Goal: Information Seeking & Learning: Learn about a topic

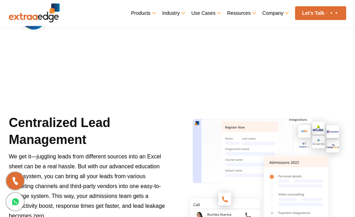
scroll to position [323, 0]
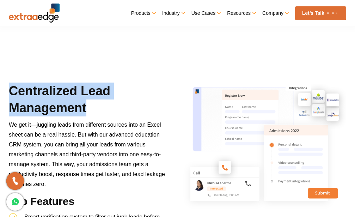
drag, startPoint x: 13, startPoint y: 93, endPoint x: 102, endPoint y: 107, distance: 90.3
click at [102, 107] on h2 "Centralized Lead Management" at bounding box center [87, 100] width 156 height 37
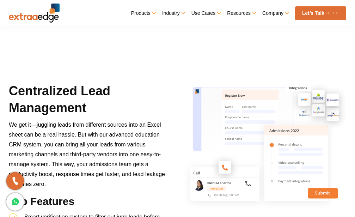
click at [33, 132] on span "We get it—juggling leads from different sources into an Excel sheet can be a re…" at bounding box center [87, 154] width 156 height 65
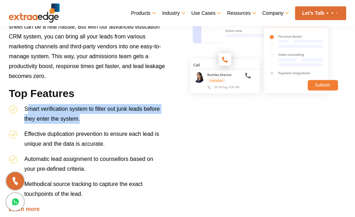
drag, startPoint x: 30, startPoint y: 107, endPoint x: 151, endPoint y: 123, distance: 122.6
click at [151, 123] on li "Smart verification system to filter out junk leads before they enter the system." at bounding box center [87, 116] width 156 height 25
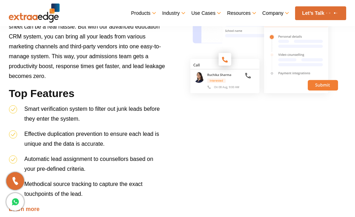
click at [103, 118] on li "Smart verification system to filter out junk leads before they enter the system." at bounding box center [87, 116] width 156 height 25
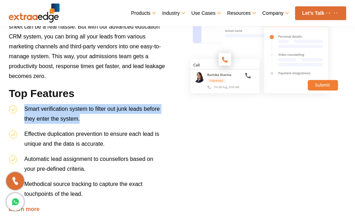
drag, startPoint x: 89, startPoint y: 118, endPoint x: 24, endPoint y: 112, distance: 65.5
click at [24, 112] on li "Smart verification system to filter out junk leads before they enter the system." at bounding box center [87, 116] width 156 height 25
click at [29, 117] on span "Smart verification system to filter out junk leads before they enter the system." at bounding box center [91, 114] width 135 height 16
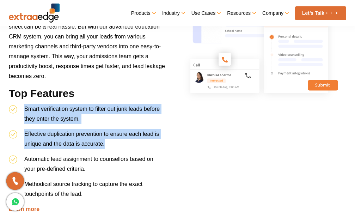
drag, startPoint x: 24, startPoint y: 106, endPoint x: 118, endPoint y: 140, distance: 99.3
click at [118, 140] on ul "Smart verification system to filter out junk leads before they enter the system…" at bounding box center [87, 154] width 156 height 100
click at [113, 141] on li "Effective duplication prevention to ensure each lead is unique and the data is …" at bounding box center [87, 141] width 156 height 25
drag, startPoint x: 102, startPoint y: 141, endPoint x: 12, endPoint y: 114, distance: 94.3
click at [13, 107] on ul "Smart verification system to filter out junk leads before they enter the system…" at bounding box center [87, 154] width 156 height 100
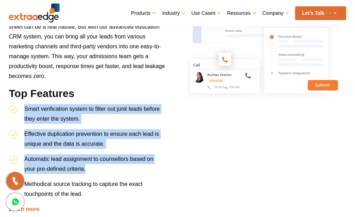
drag, startPoint x: 95, startPoint y: 165, endPoint x: 16, endPoint y: 107, distance: 98.5
click at [16, 107] on ul "Smart verification system to filter out junk leads before they enter the system…" at bounding box center [87, 154] width 156 height 100
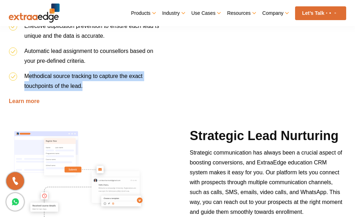
drag, startPoint x: 39, startPoint y: 80, endPoint x: 91, endPoint y: 92, distance: 53.2
click at [91, 92] on li "Methodical source tracking to capture the exact touchpoints of the lead." at bounding box center [87, 83] width 156 height 25
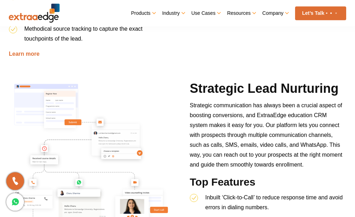
scroll to position [611, 0]
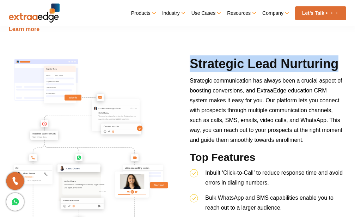
drag, startPoint x: 193, startPoint y: 68, endPoint x: 356, endPoint y: 65, distance: 162.8
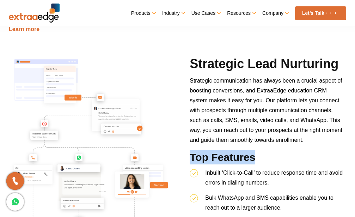
drag, startPoint x: 197, startPoint y: 157, endPoint x: 257, endPoint y: 153, distance: 59.7
click at [257, 153] on div "Strategic Lead Nurturing Strategic communication has always been a crucial aspe…" at bounding box center [267, 166] width 167 height 222
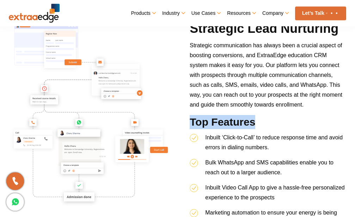
scroll to position [683, 0]
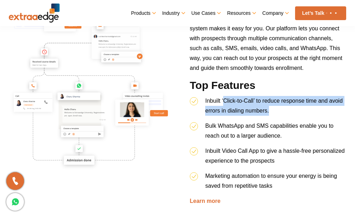
drag, startPoint x: 223, startPoint y: 99, endPoint x: 272, endPoint y: 114, distance: 50.6
click at [272, 114] on li "Inbuilt ‘Click-to-Call’ to reduce response time and avoid errors in dialing num…" at bounding box center [268, 108] width 156 height 25
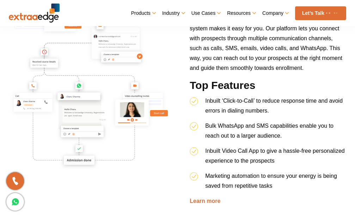
click at [264, 116] on li "Inbuilt ‘Click-to-Call’ to reduce response time and avoid errors in dialing num…" at bounding box center [268, 108] width 156 height 25
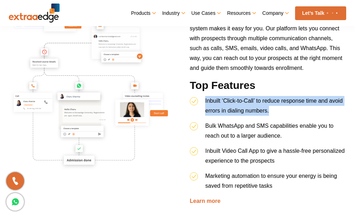
drag, startPoint x: 269, startPoint y: 113, endPoint x: 197, endPoint y: 104, distance: 72.8
click at [200, 102] on li "Inbuilt ‘Click-to-Call’ to reduce response time and avoid errors in dialing num…" at bounding box center [268, 108] width 156 height 25
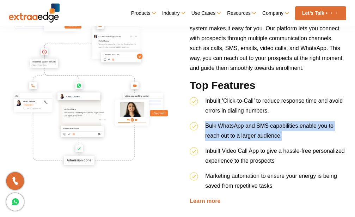
drag, startPoint x: 206, startPoint y: 122, endPoint x: 282, endPoint y: 133, distance: 77.2
click at [282, 133] on li "Bulk WhatsApp and SMS capabilities enable you to reach out to a larger audience." at bounding box center [268, 133] width 156 height 25
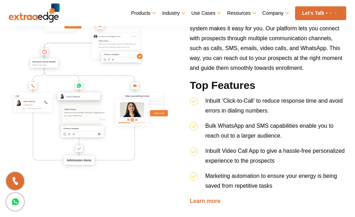
click at [283, 134] on li "Bulk WhatsApp and SMS capabilities enable you to reach out to a larger audience." at bounding box center [268, 133] width 156 height 25
drag, startPoint x: 282, startPoint y: 135, endPoint x: 207, endPoint y: 107, distance: 80.2
click at [207, 107] on ul "Inbuilt ‘Click-to-Call’ to reduce response time and avoid errors in dialing num…" at bounding box center [268, 146] width 156 height 100
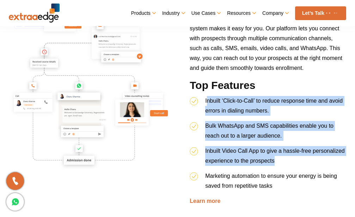
drag, startPoint x: 208, startPoint y: 101, endPoint x: 276, endPoint y: 162, distance: 91.3
click at [275, 161] on ul "Inbuilt ‘Click-to-Call’ to reduce response time and avoid errors in dialing num…" at bounding box center [268, 146] width 156 height 100
click at [279, 165] on li "Inbuilt Video Call App to give a hassle-free personalized experience to the pro…" at bounding box center [268, 158] width 156 height 25
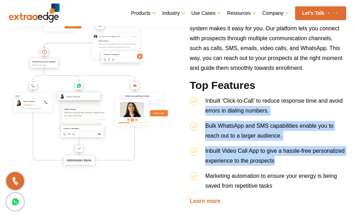
drag, startPoint x: 279, startPoint y: 162, endPoint x: 204, endPoint y: 119, distance: 87.4
click at [204, 119] on ul "Inbuilt ‘Click-to-Call’ to reduce response time and avoid errors in dialing num…" at bounding box center [268, 146] width 156 height 100
click at [273, 166] on li "Inbuilt Video Call App to give a hassle-free personalized experience to the pro…" at bounding box center [268, 158] width 156 height 25
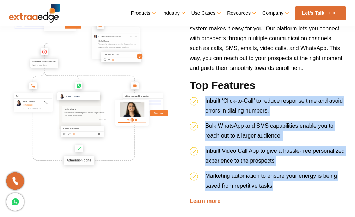
drag, startPoint x: 278, startPoint y: 188, endPoint x: 202, endPoint y: 104, distance: 113.5
click at [202, 104] on ul "Inbuilt ‘Click-to-Call’ to reduce response time and avoid errors in dialing num…" at bounding box center [268, 146] width 156 height 100
click at [226, 146] on li "Inbuilt Video Call App to give a hassle-free personalized experience to the pro…" at bounding box center [268, 158] width 156 height 25
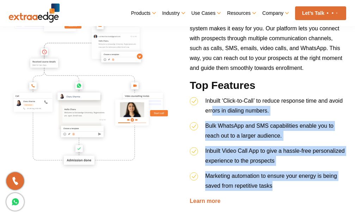
drag, startPoint x: 212, startPoint y: 118, endPoint x: 285, endPoint y: 192, distance: 104.4
click at [285, 192] on ul "Inbuilt ‘Click-to-Call’ to reduce response time and avoid errors in dialing num…" at bounding box center [268, 146] width 156 height 100
click at [265, 190] on li "Marketing automation to ensure your energy is being saved from repetitive tasks" at bounding box center [268, 183] width 156 height 25
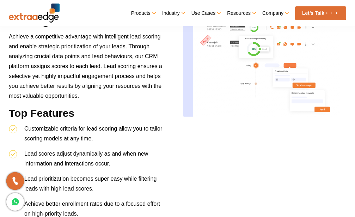
scroll to position [970, 0]
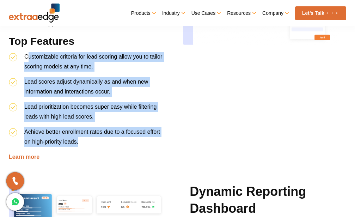
drag, startPoint x: 29, startPoint y: 55, endPoint x: 82, endPoint y: 140, distance: 100.9
click at [79, 140] on ul "Customizable criteria for lead scoring allow you to tailor scoring models at an…" at bounding box center [87, 102] width 156 height 100
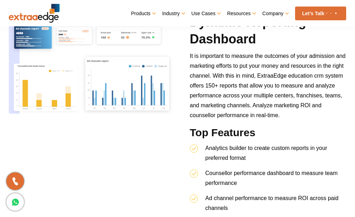
scroll to position [1186, 0]
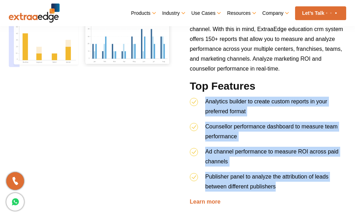
drag, startPoint x: 207, startPoint y: 103, endPoint x: 281, endPoint y: 186, distance: 111.0
click at [281, 186] on ul "Analytics builder to create custom reports in your preferred format Counsellor …" at bounding box center [268, 147] width 156 height 100
click at [216, 165] on li "Ad channel performance to measure ROI across paid channels" at bounding box center [268, 159] width 156 height 25
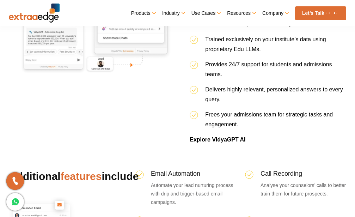
scroll to position [1833, 0]
